Goal: Navigation & Orientation: Understand site structure

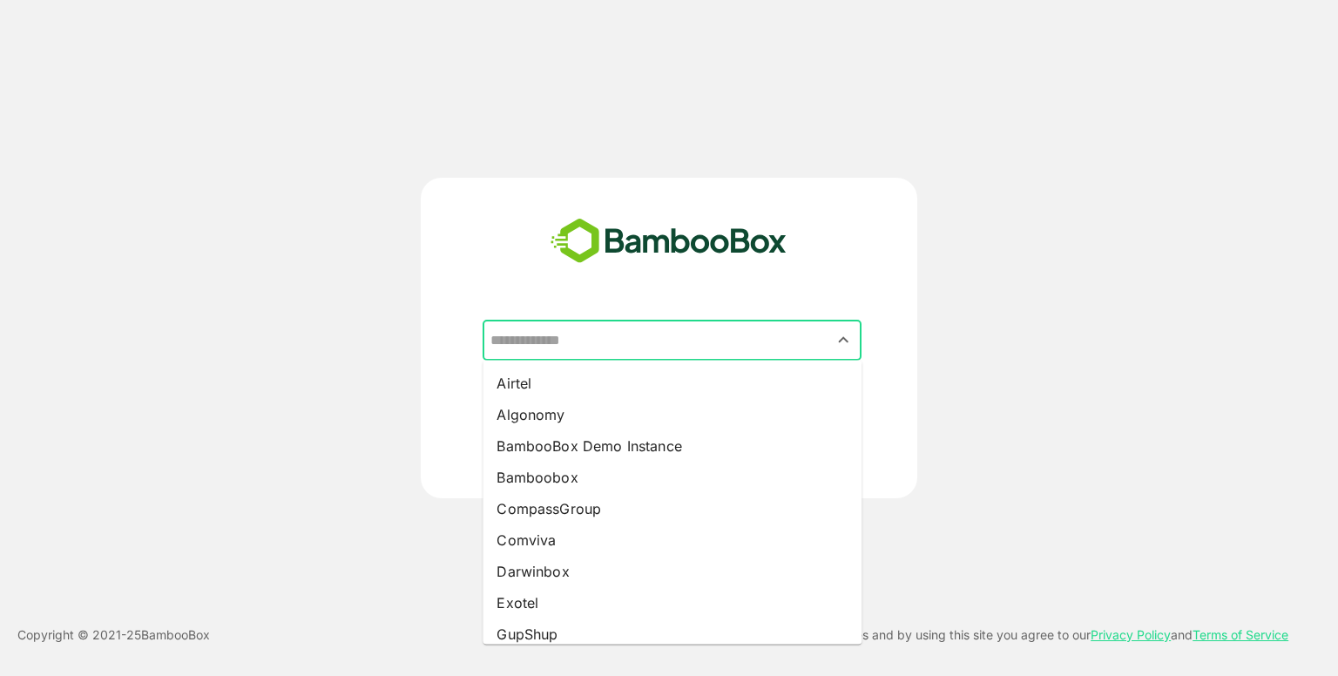
click at [632, 337] on input "text" at bounding box center [672, 340] width 372 height 33
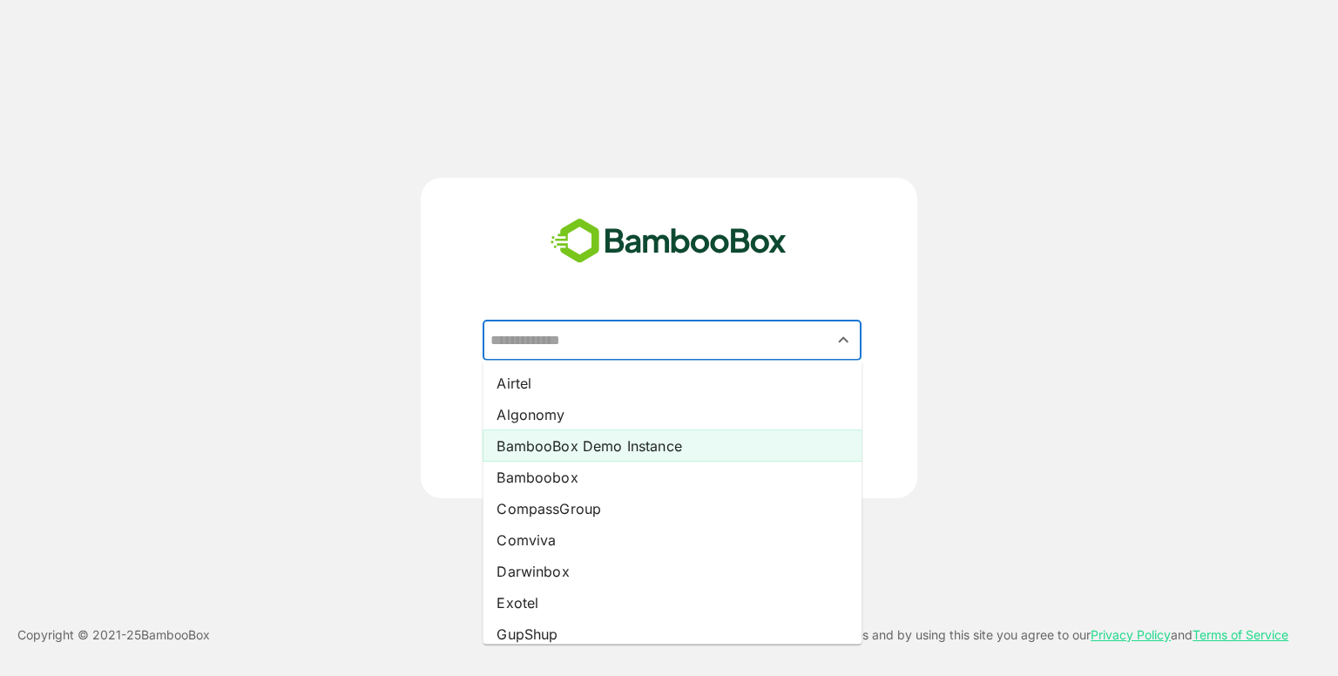
click at [618, 456] on li "BambooBox Demo Instance" at bounding box center [672, 445] width 379 height 31
type input "**********"
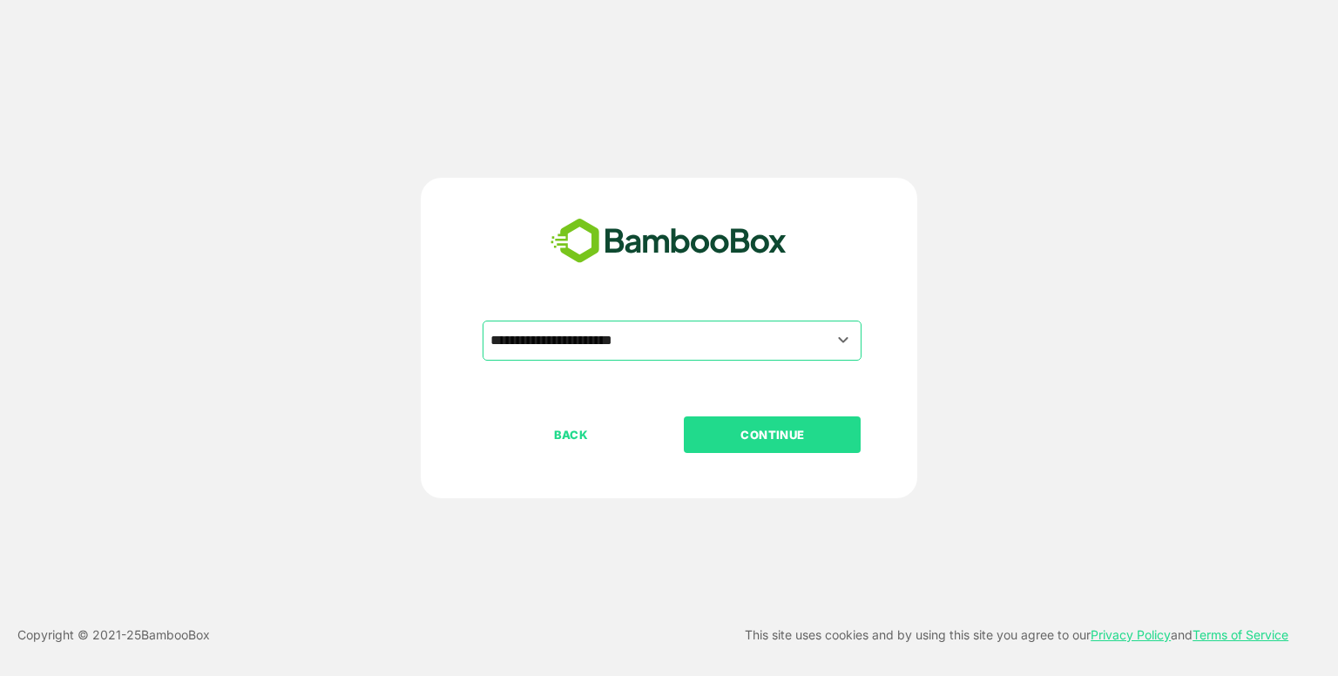
click at [753, 418] on button "CONTINUE" at bounding box center [772, 434] width 177 height 37
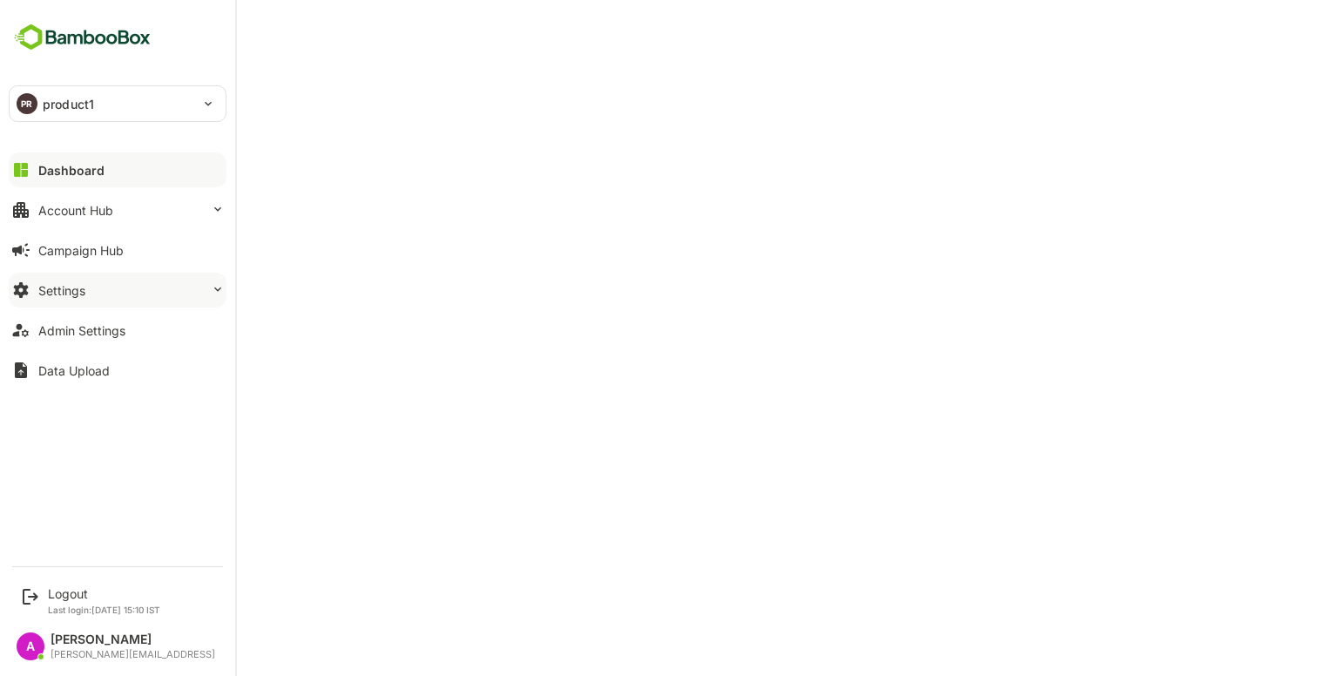
click at [114, 280] on button "Settings" at bounding box center [118, 290] width 218 height 35
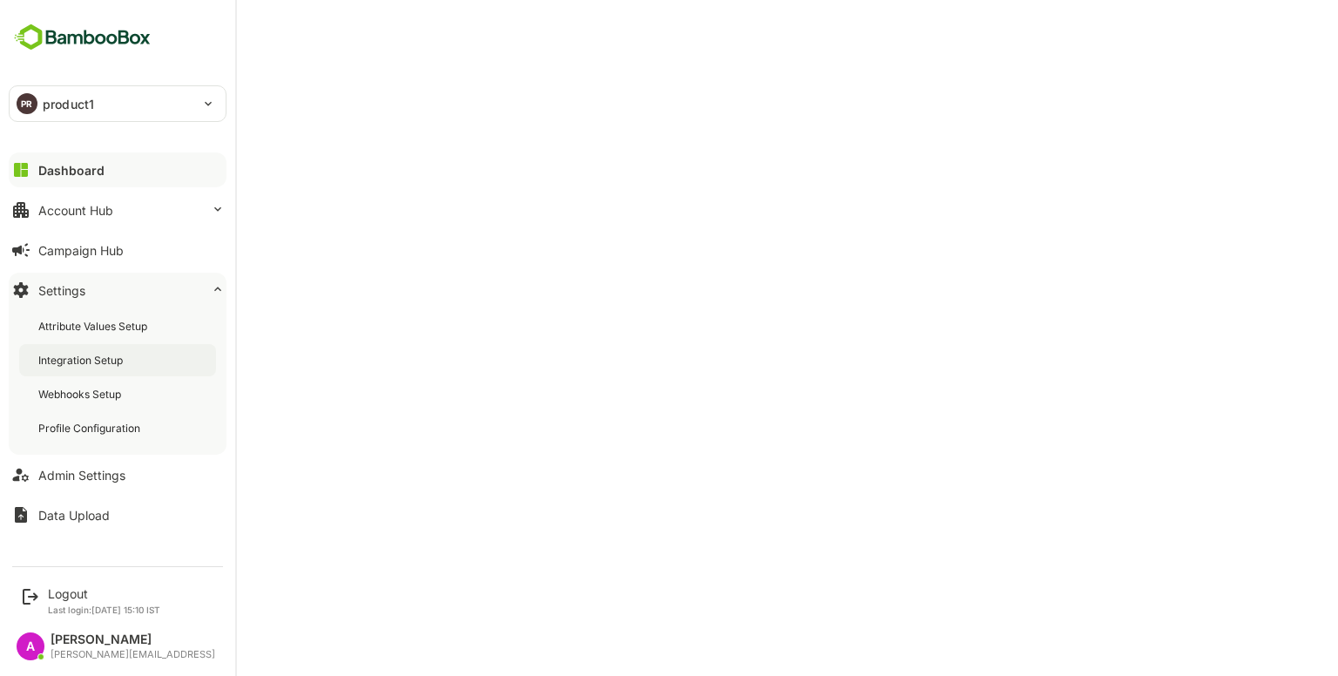
click at [84, 370] on div "Integration Setup" at bounding box center [117, 360] width 197 height 32
click at [80, 172] on div "Dashboard" at bounding box center [69, 170] width 63 height 15
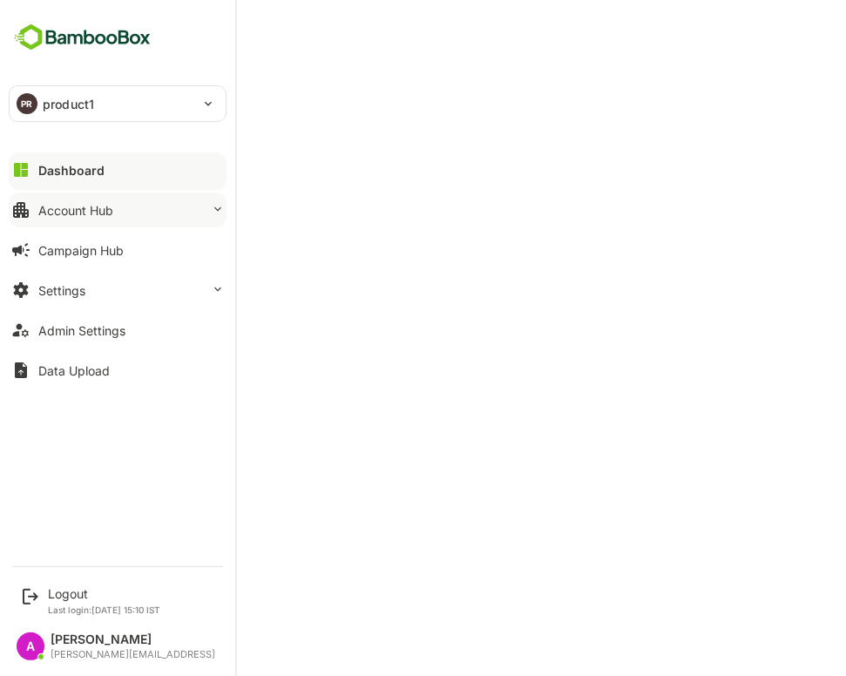
click at [109, 203] on div "Account Hub" at bounding box center [75, 210] width 75 height 15
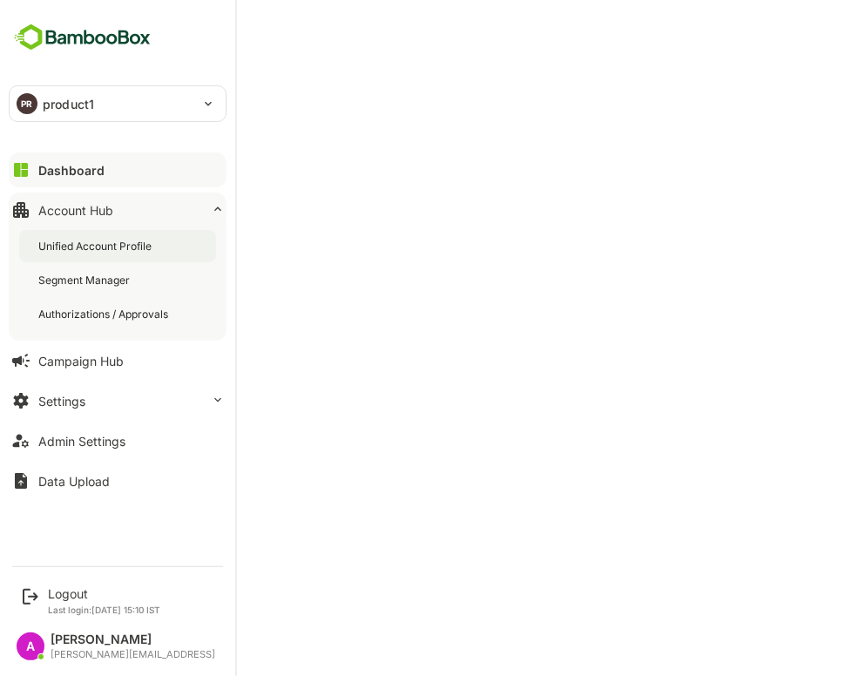
click at [122, 245] on div "Unified Account Profile" at bounding box center [96, 246] width 117 height 15
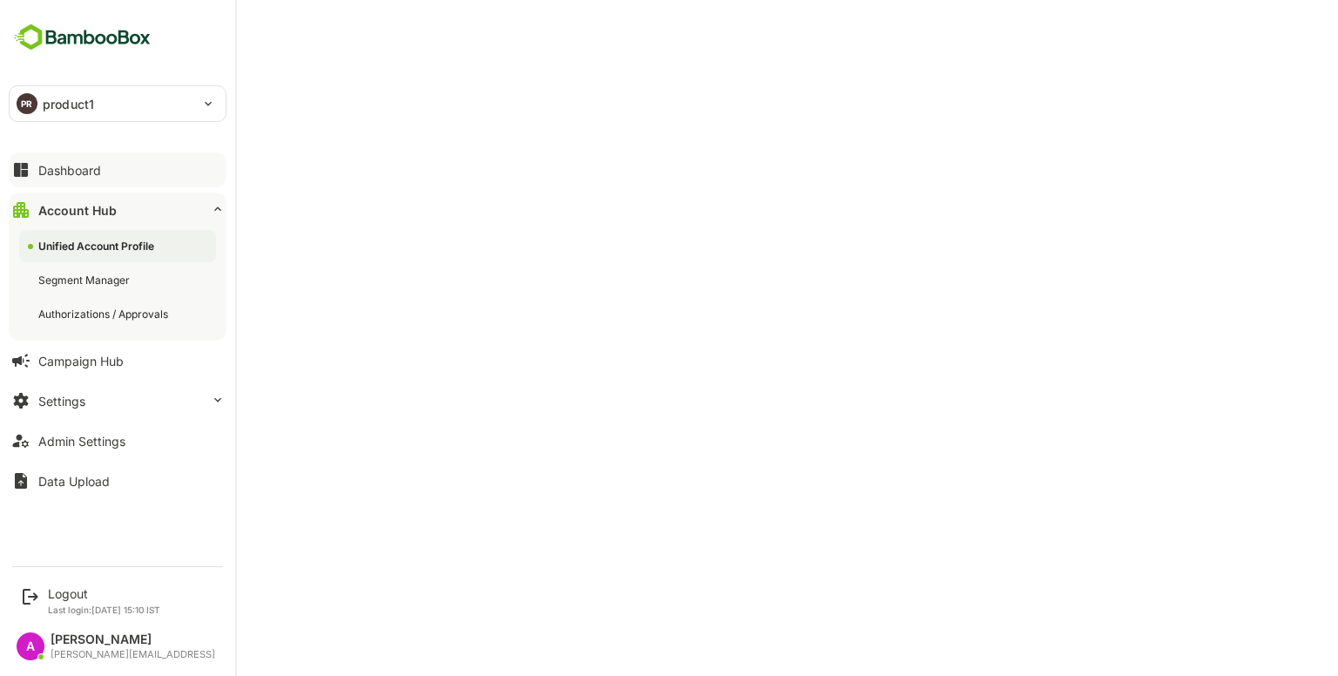
click at [126, 172] on button "Dashboard" at bounding box center [118, 169] width 218 height 35
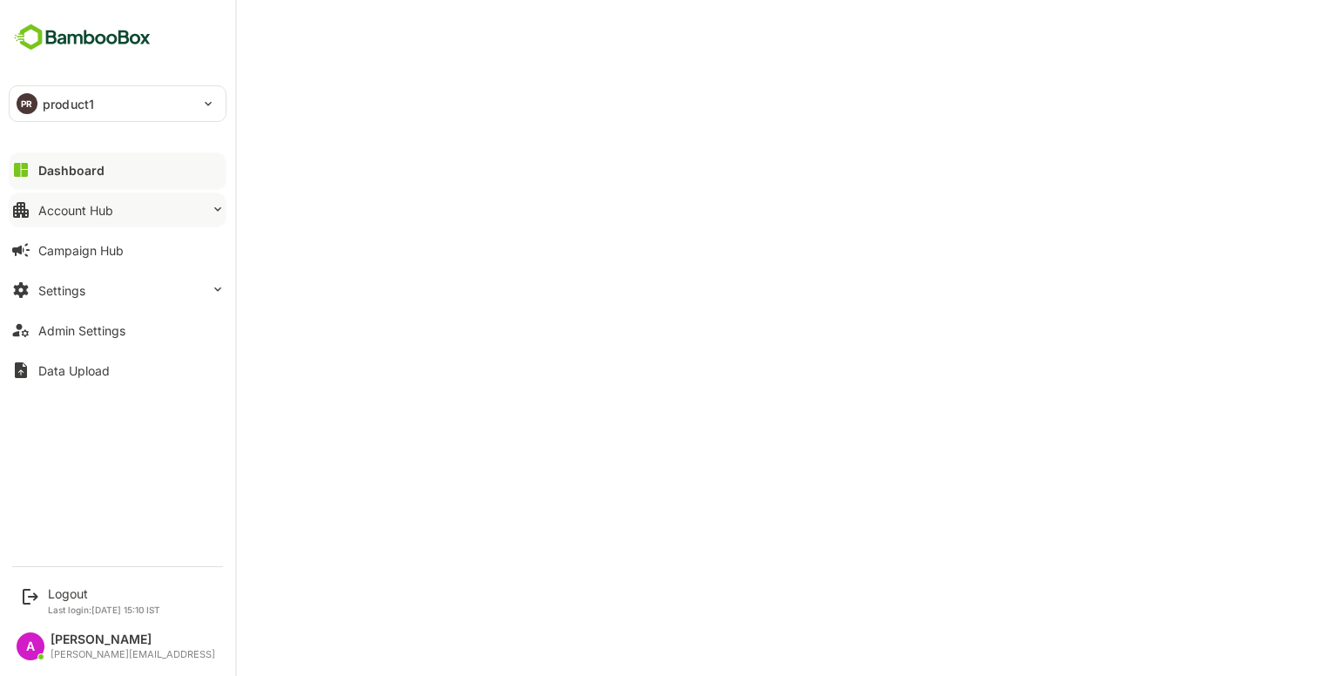
click at [122, 203] on button "Account Hub" at bounding box center [118, 210] width 218 height 35
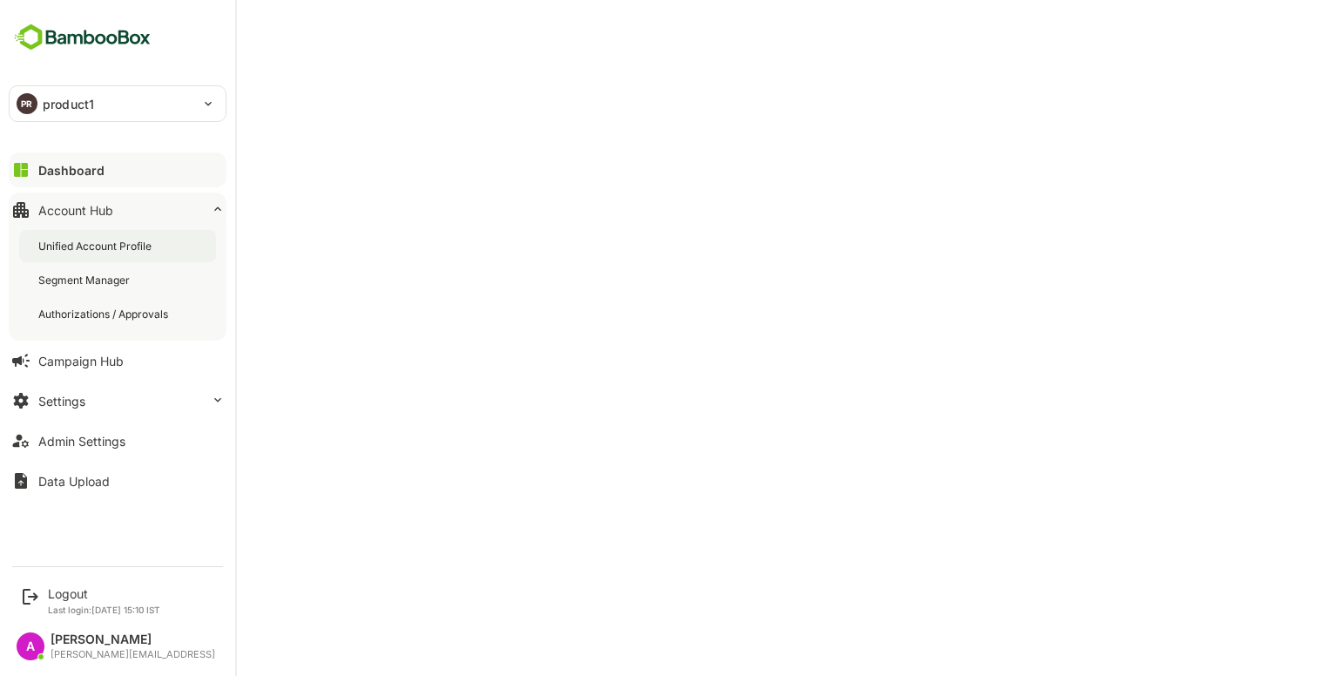
click at [97, 249] on div "Unified Account Profile" at bounding box center [96, 246] width 117 height 15
click at [90, 175] on div "Dashboard" at bounding box center [69, 170] width 63 height 15
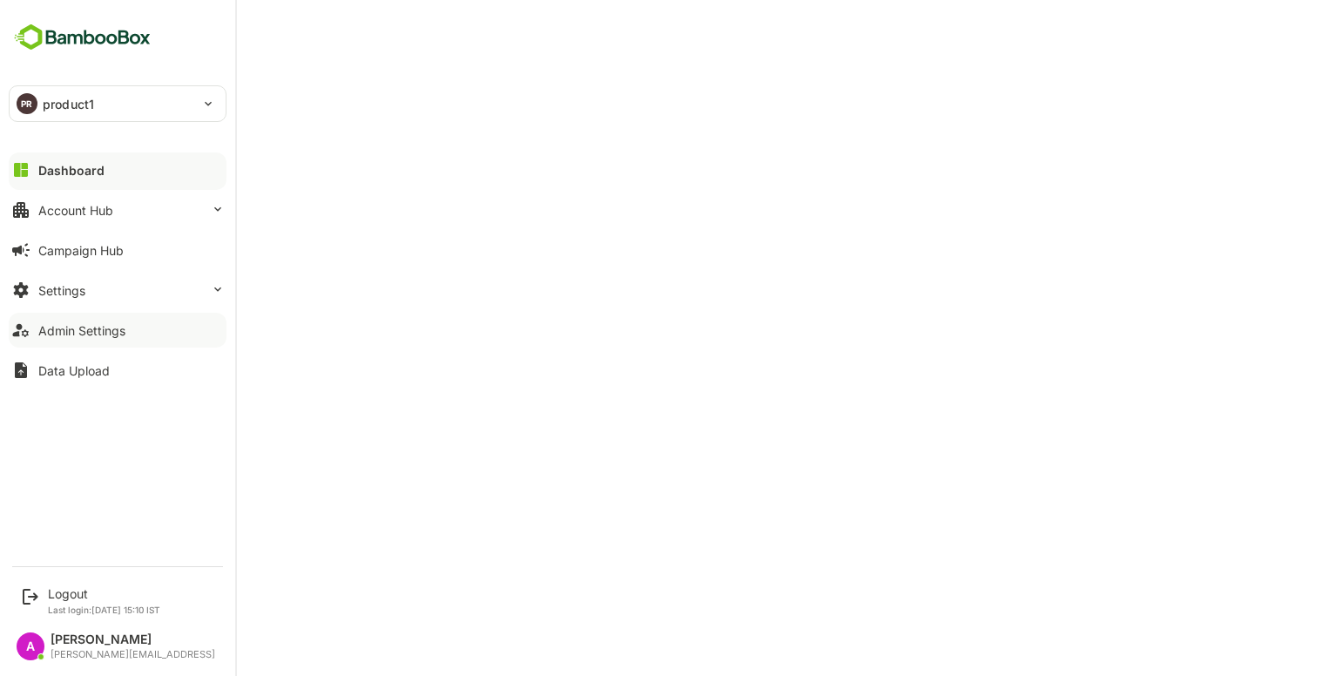
click at [118, 323] on div "Admin Settings" at bounding box center [81, 330] width 87 height 15
click at [83, 593] on div "Logout" at bounding box center [104, 593] width 112 height 15
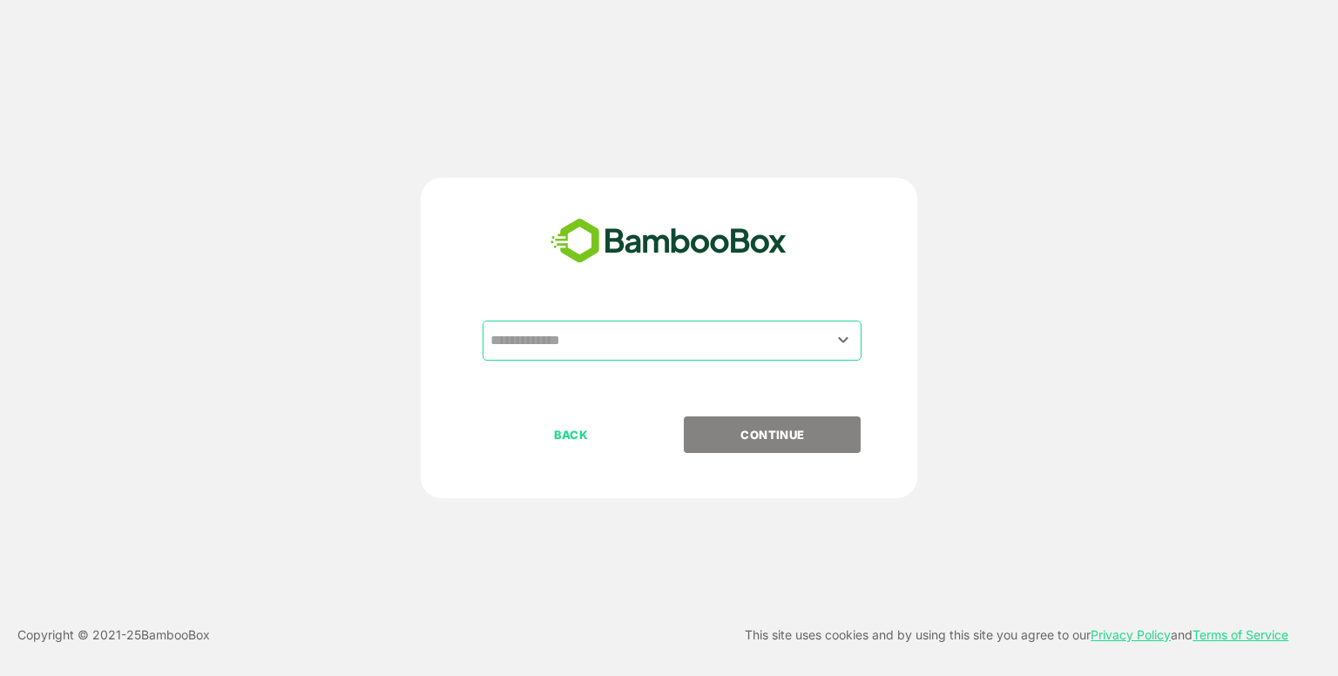
click at [688, 332] on input "text" at bounding box center [672, 340] width 372 height 33
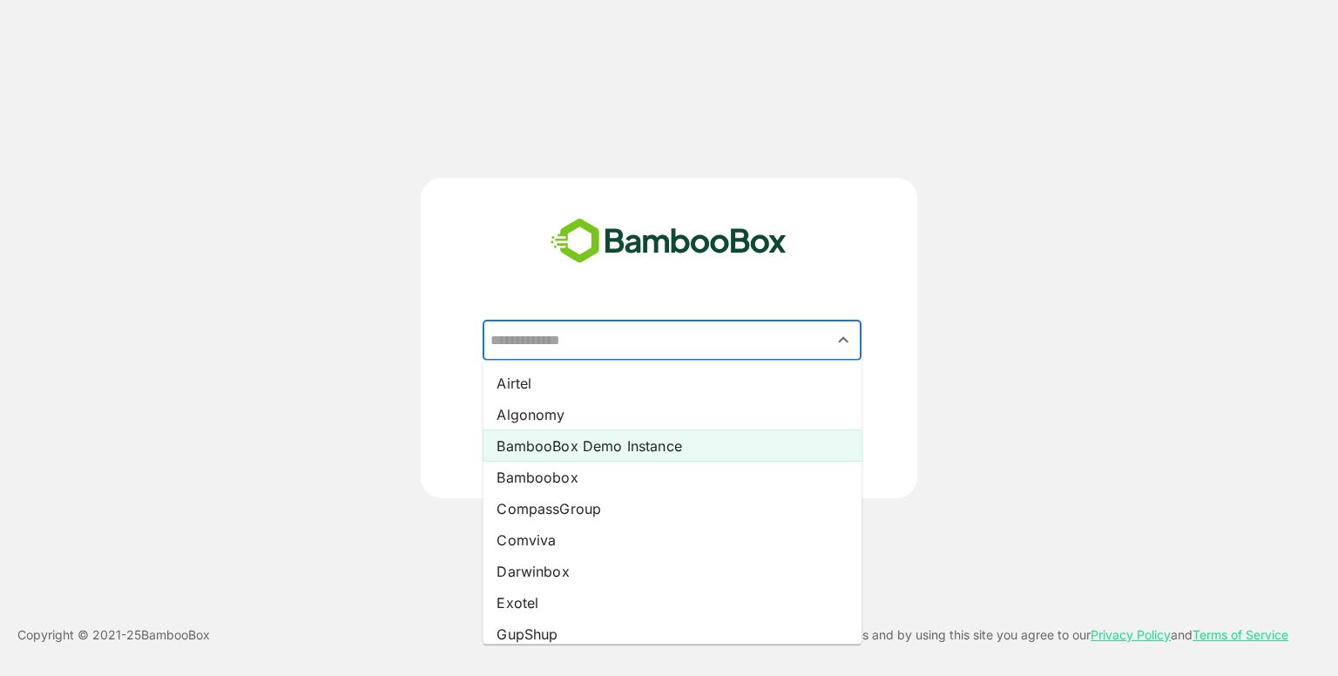
click at [603, 430] on li "BambooBox Demo Instance" at bounding box center [672, 445] width 379 height 31
type input "**********"
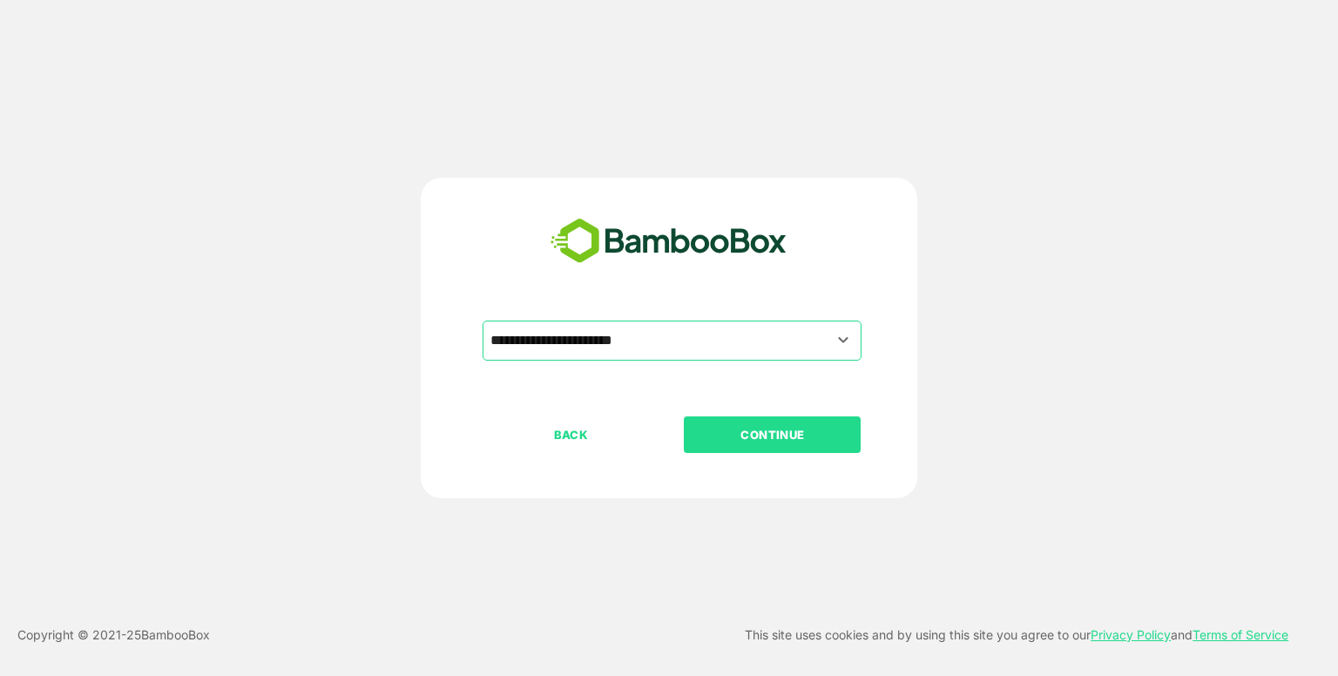
click at [741, 435] on p "CONTINUE" at bounding box center [773, 434] width 174 height 19
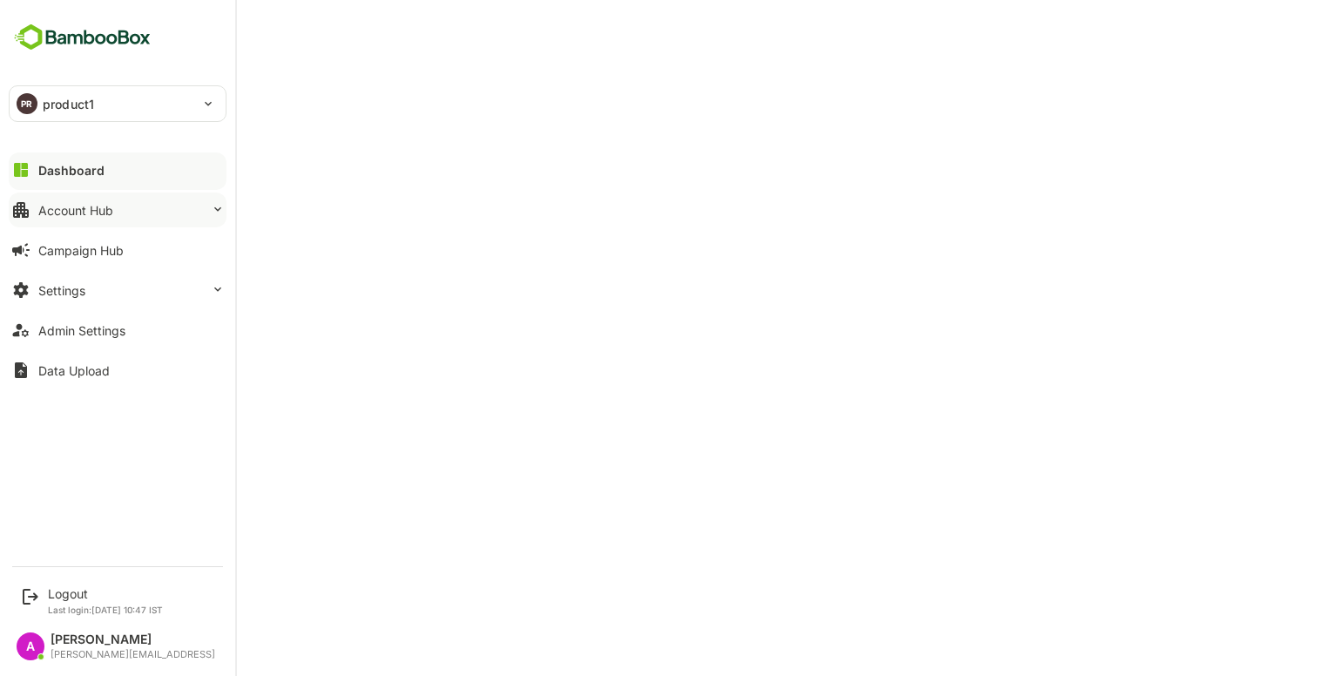
click at [108, 217] on button "Account Hub" at bounding box center [118, 210] width 218 height 35
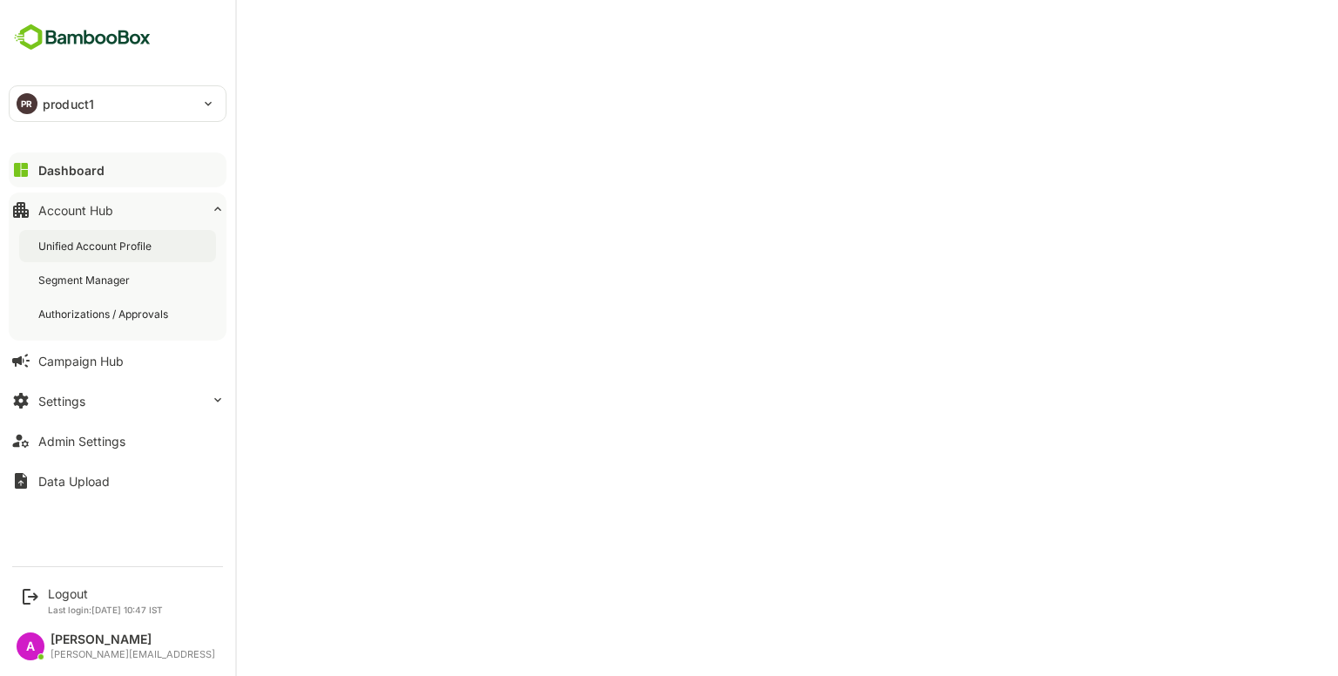
click at [146, 241] on div "Unified Account Profile" at bounding box center [96, 246] width 117 height 15
click at [101, 283] on div "Segment Manager" at bounding box center [85, 280] width 95 height 15
click at [110, 362] on div "Campaign Hub" at bounding box center [80, 361] width 85 height 15
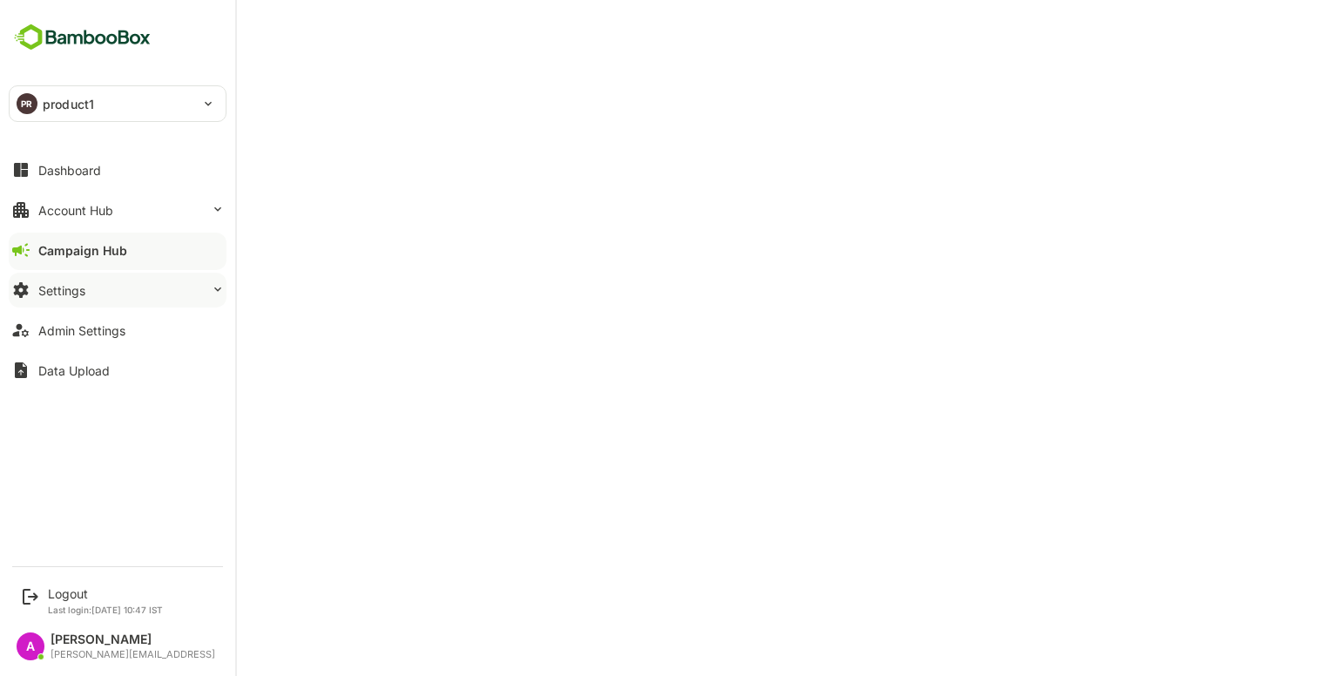
click at [118, 297] on button "Settings" at bounding box center [118, 290] width 218 height 35
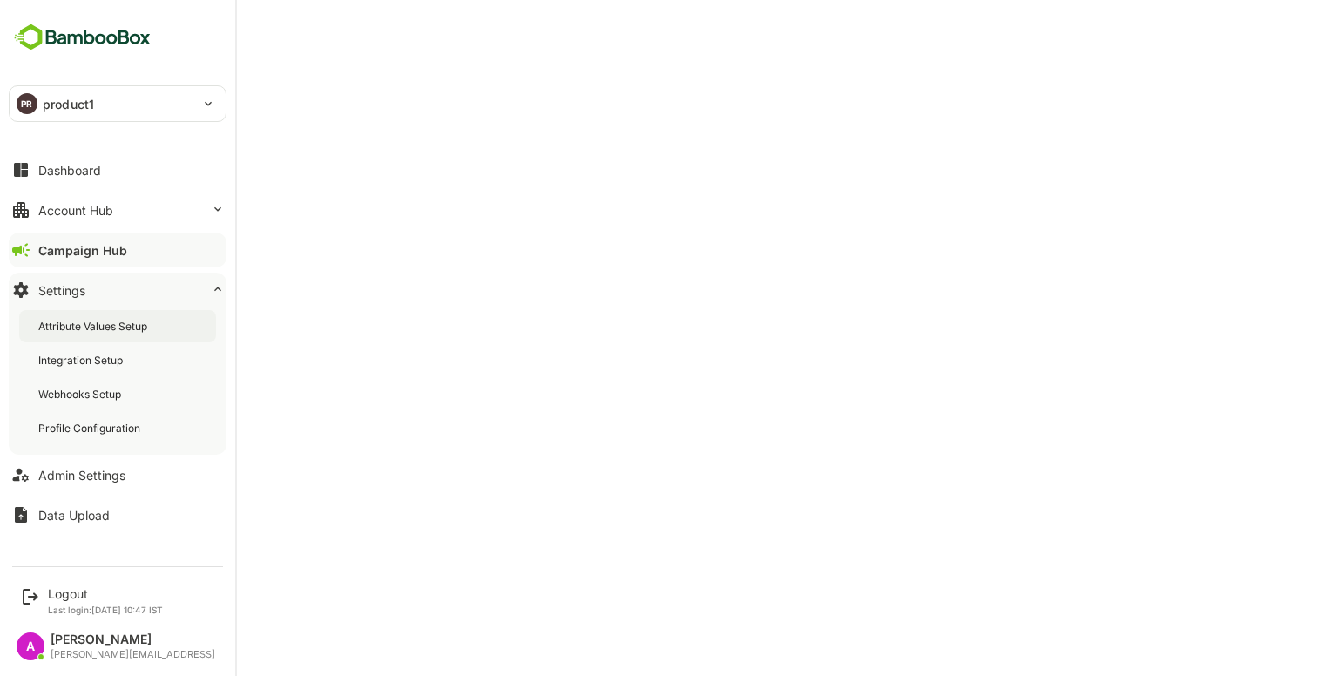
click at [137, 324] on div "Attribute Values Setup" at bounding box center [94, 326] width 112 height 15
click at [111, 368] on div "Integration Setup" at bounding box center [117, 360] width 197 height 32
click at [76, 203] on div "Account Hub" at bounding box center [75, 210] width 75 height 15
click at [72, 226] on button "Account Hub" at bounding box center [118, 210] width 218 height 35
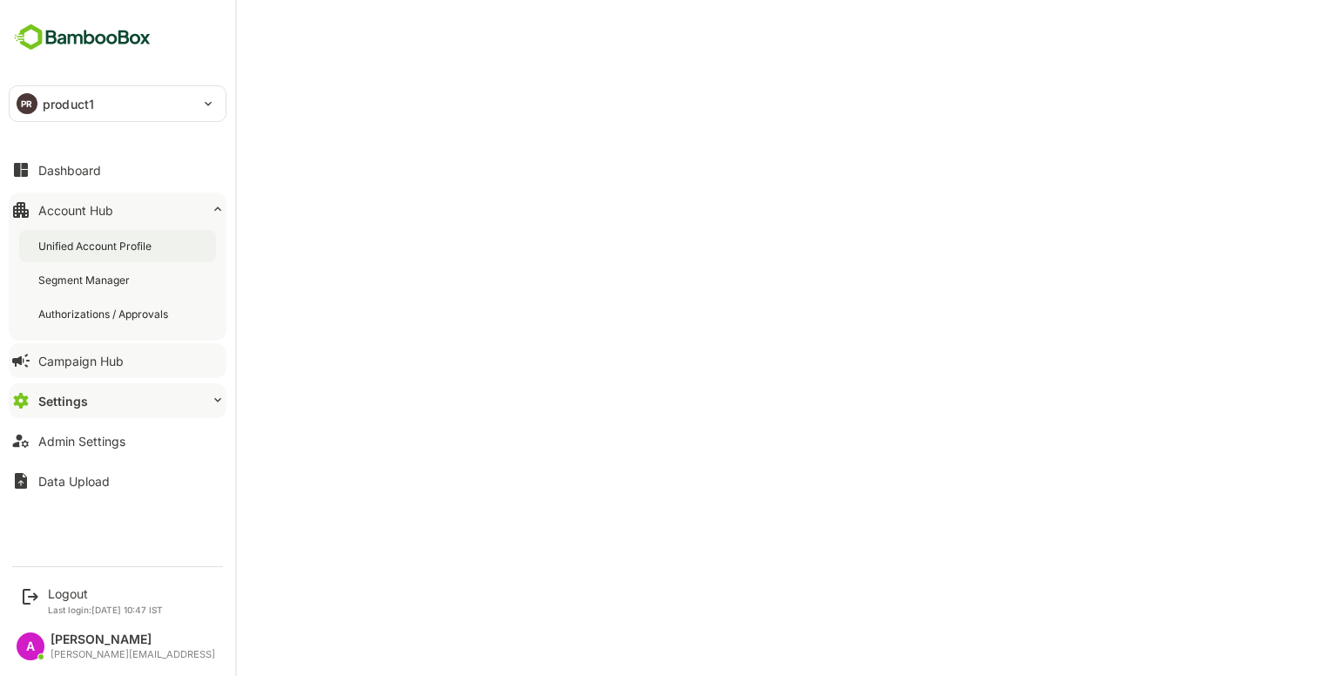
click at [88, 243] on div "Unified Account Profile" at bounding box center [96, 246] width 117 height 15
click at [88, 150] on div "Dashboard Account Hub Unified Account Profile Segment Manager Authorizations / …" at bounding box center [117, 325] width 235 height 351
click at [87, 159] on button "Dashboard" at bounding box center [118, 169] width 218 height 35
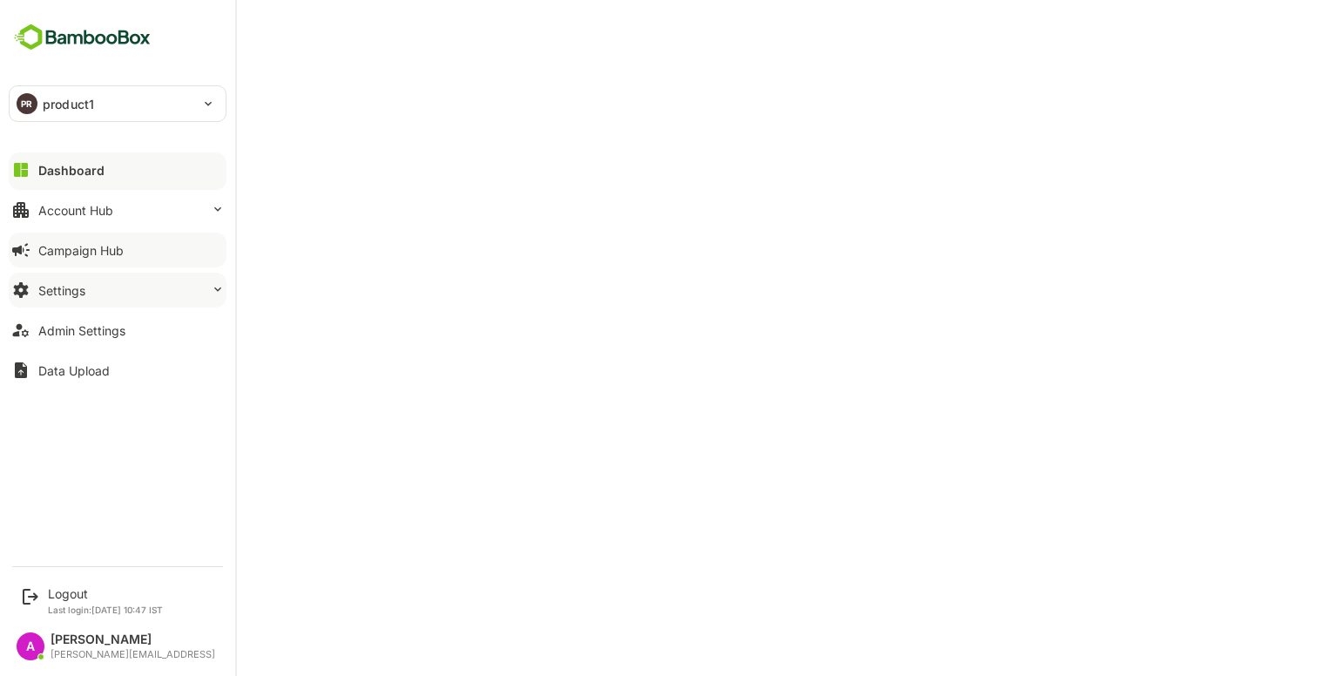
click at [105, 296] on button "Settings" at bounding box center [118, 290] width 218 height 35
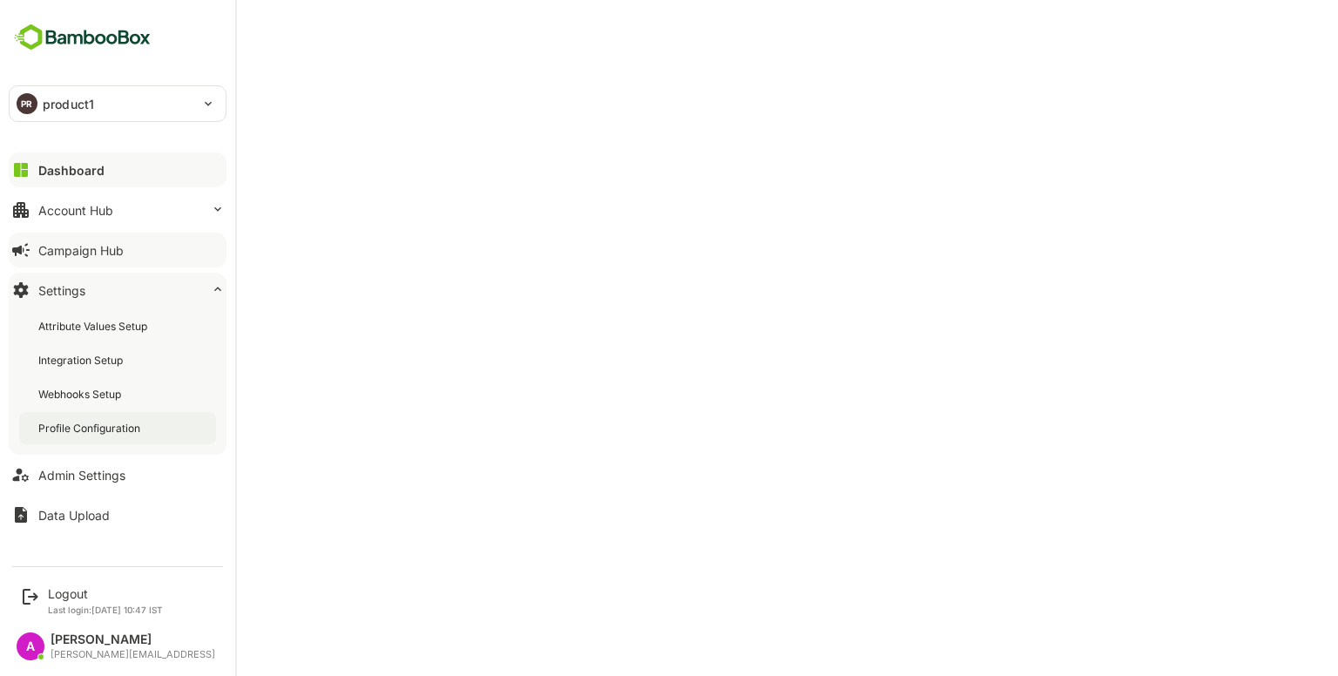
click at [87, 422] on div "Profile Configuration" at bounding box center [90, 428] width 105 height 15
